Goal: Task Accomplishment & Management: Manage account settings

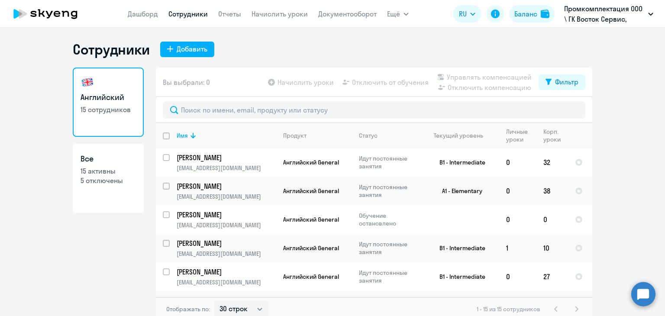
select select "30"
click at [605, 110] on ng-component "Сотрудники Добавить Английский 15 сотрудников Все 15 активны 5 отключены Вы выб…" at bounding box center [332, 181] width 665 height 280
click at [272, 15] on link "Начислить уроки" at bounding box center [279, 14] width 56 height 9
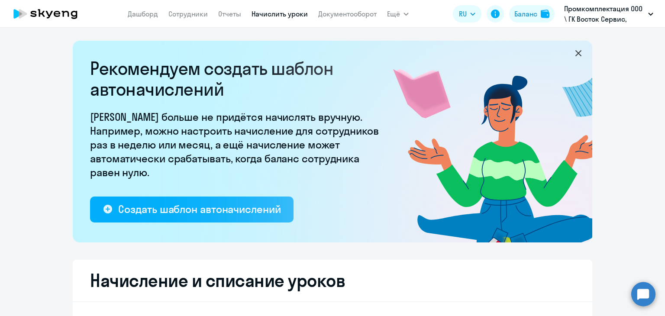
select select "10"
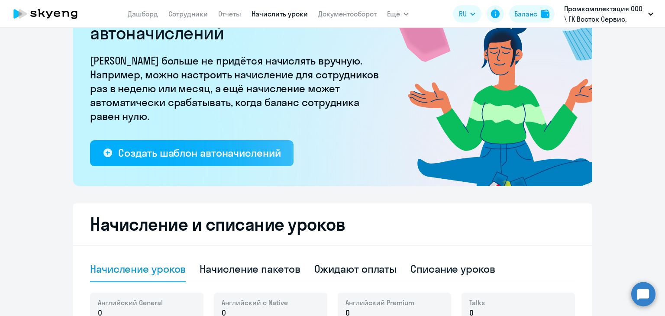
scroll to position [173, 0]
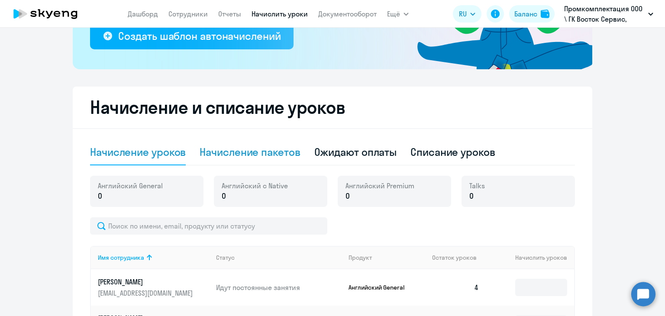
click at [263, 151] on div "Начисление пакетов" at bounding box center [249, 152] width 100 height 14
select select "10"
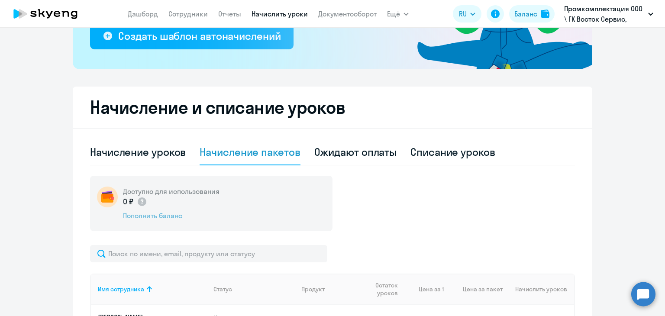
click at [159, 213] on div "Пополнить баланс" at bounding box center [171, 216] width 96 height 10
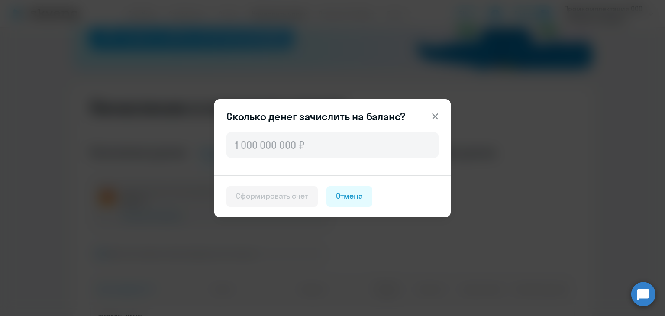
click at [433, 115] on icon at bounding box center [435, 116] width 10 height 10
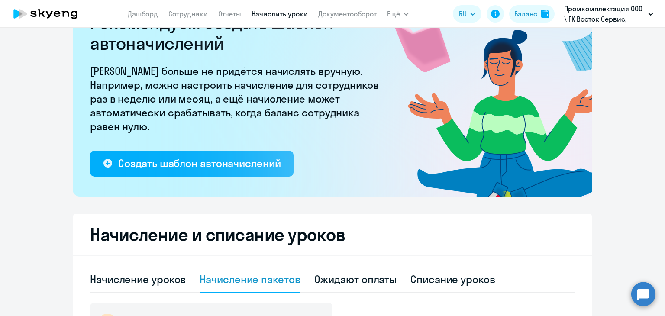
scroll to position [0, 0]
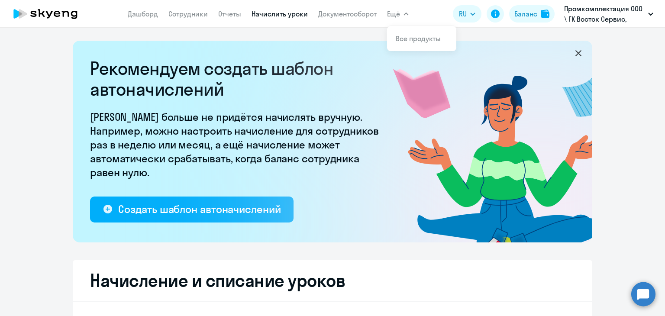
click at [399, 13] on span "Ещё" at bounding box center [393, 14] width 13 height 10
click at [298, 27] on app-header "[PERSON_NAME] Отчеты Начислить уроки Документооборот Ещё Все продукты Дашборд С…" at bounding box center [332, 14] width 665 height 28
click at [76, 16] on icon at bounding box center [74, 15] width 6 height 8
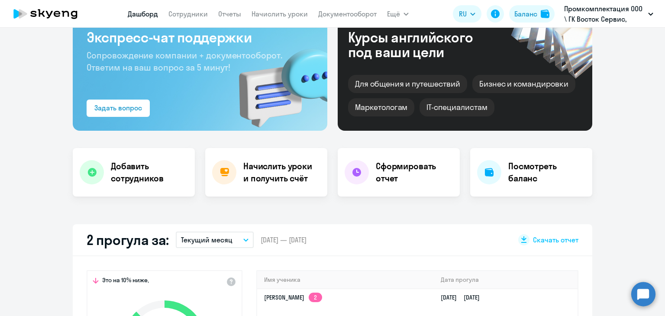
scroll to position [42, 0]
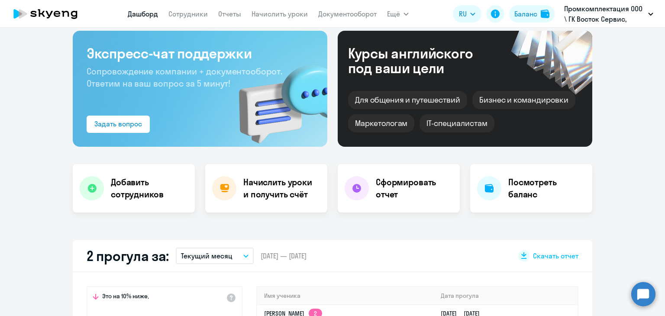
select select "30"
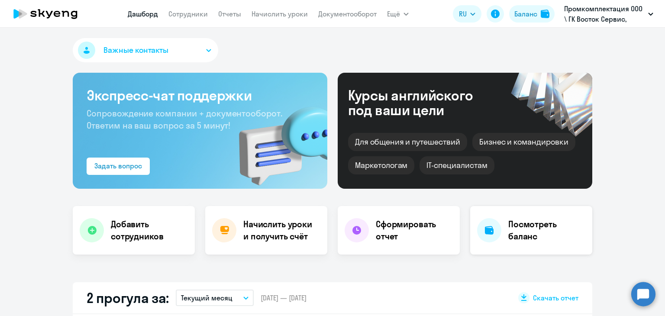
click at [531, 238] on h4 "Посмотреть баланс" at bounding box center [546, 230] width 77 height 24
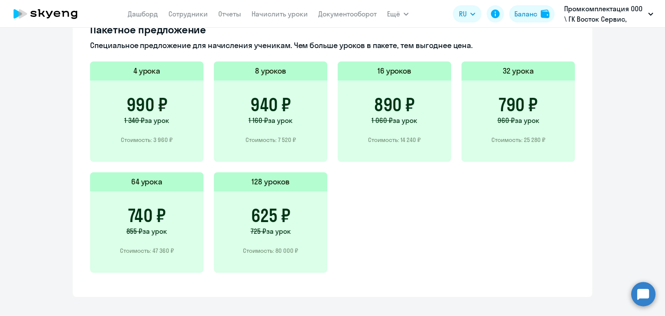
scroll to position [273, 0]
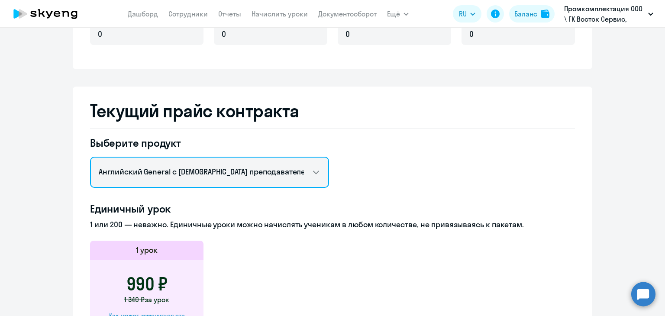
click at [90, 157] on select "Английский General с [DEMOGRAPHIC_DATA] преподавателем Английский General с [DE…" at bounding box center [209, 172] width 239 height 31
click at [308, 174] on select "Английский General с [DEMOGRAPHIC_DATA] преподавателем Английский General с [DE…" at bounding box center [209, 172] width 239 height 31
select select "english_adult_native_speaker"
click at [90, 157] on select "Английский General с [DEMOGRAPHIC_DATA] преподавателем Английский General с [DE…" at bounding box center [209, 172] width 239 height 31
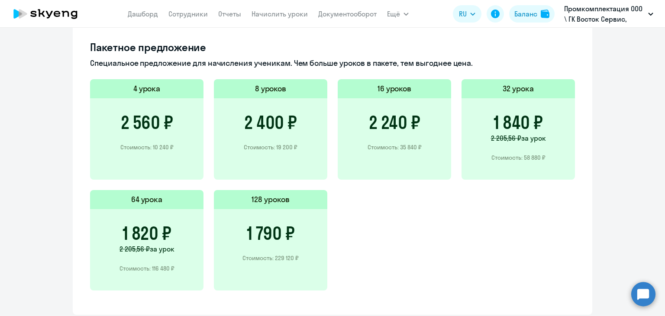
scroll to position [573, 0]
